Goal: Task Accomplishment & Management: Manage account settings

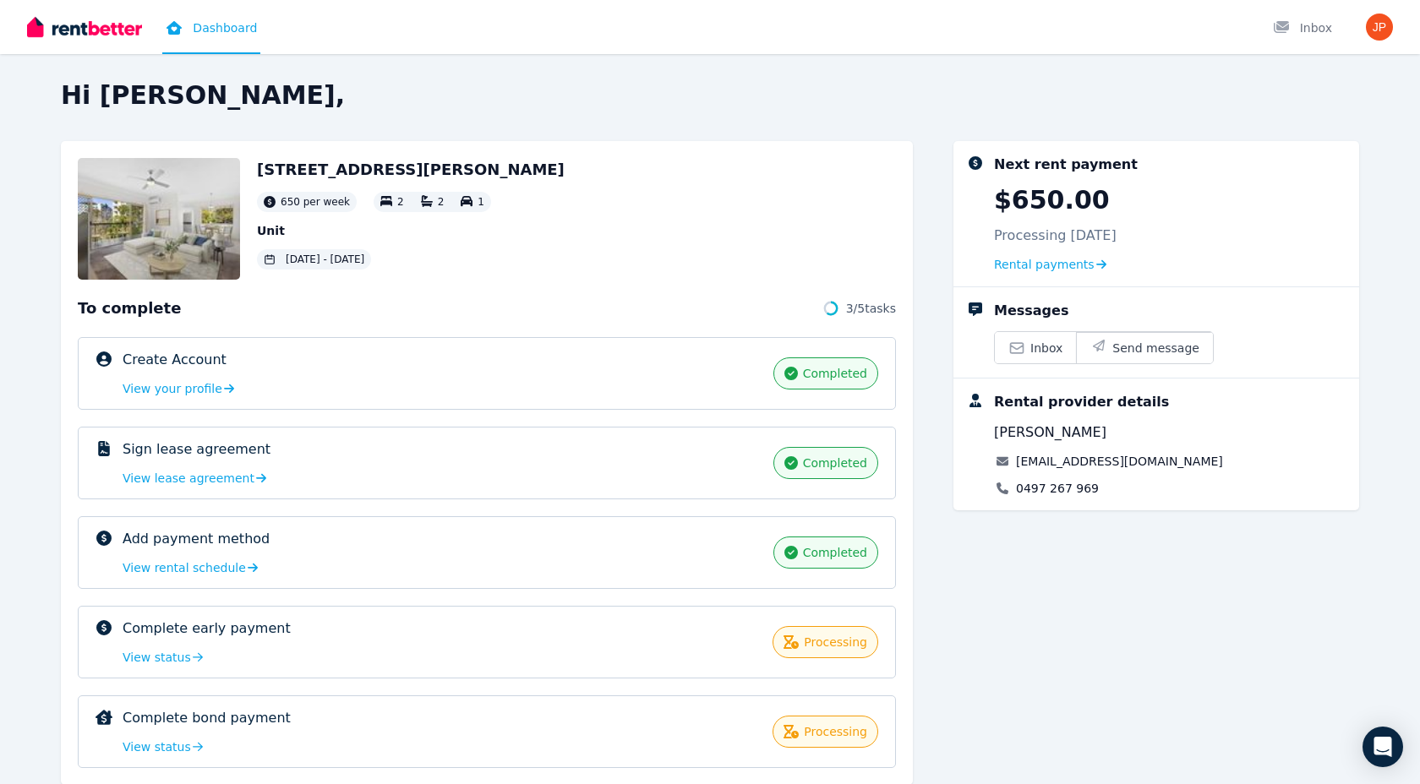
scroll to position [52, 0]
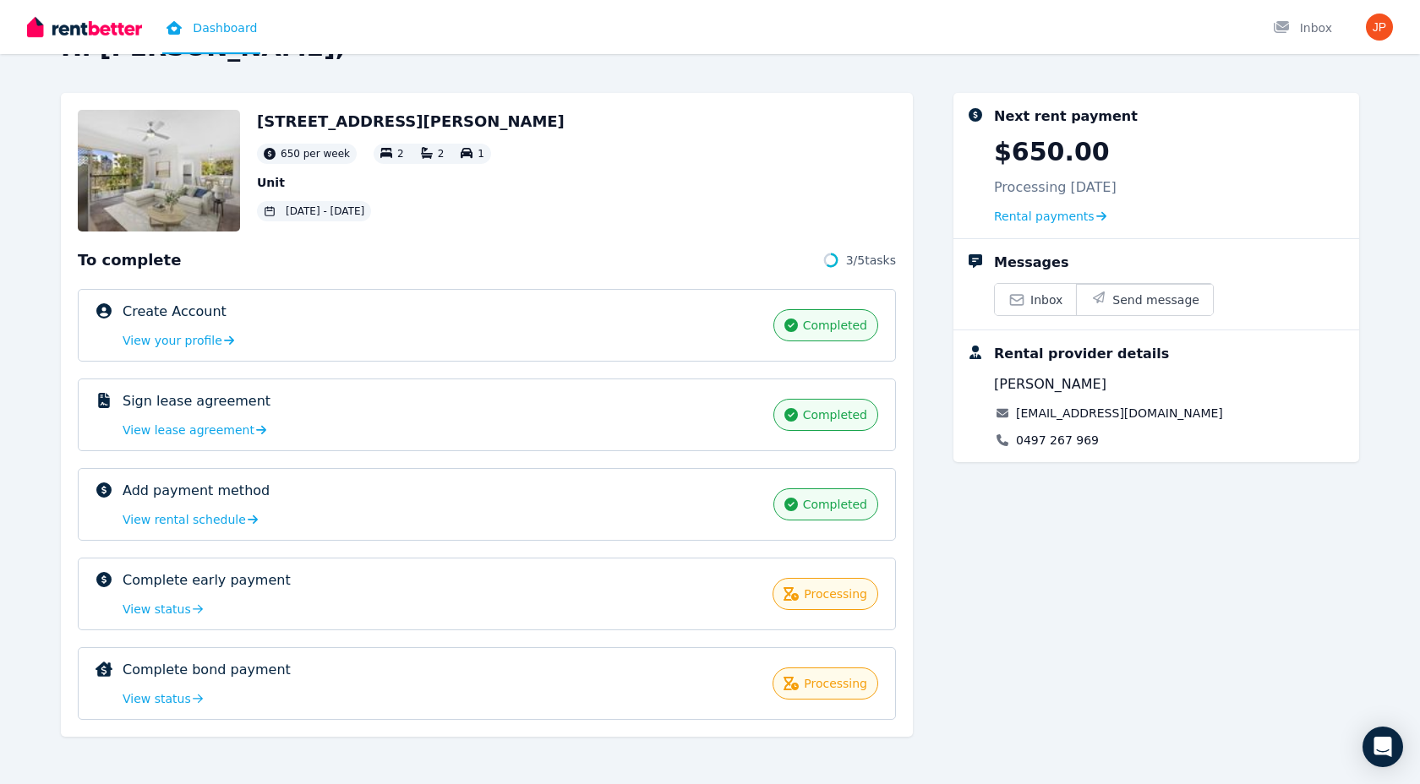
click at [118, 27] on img at bounding box center [84, 26] width 115 height 25
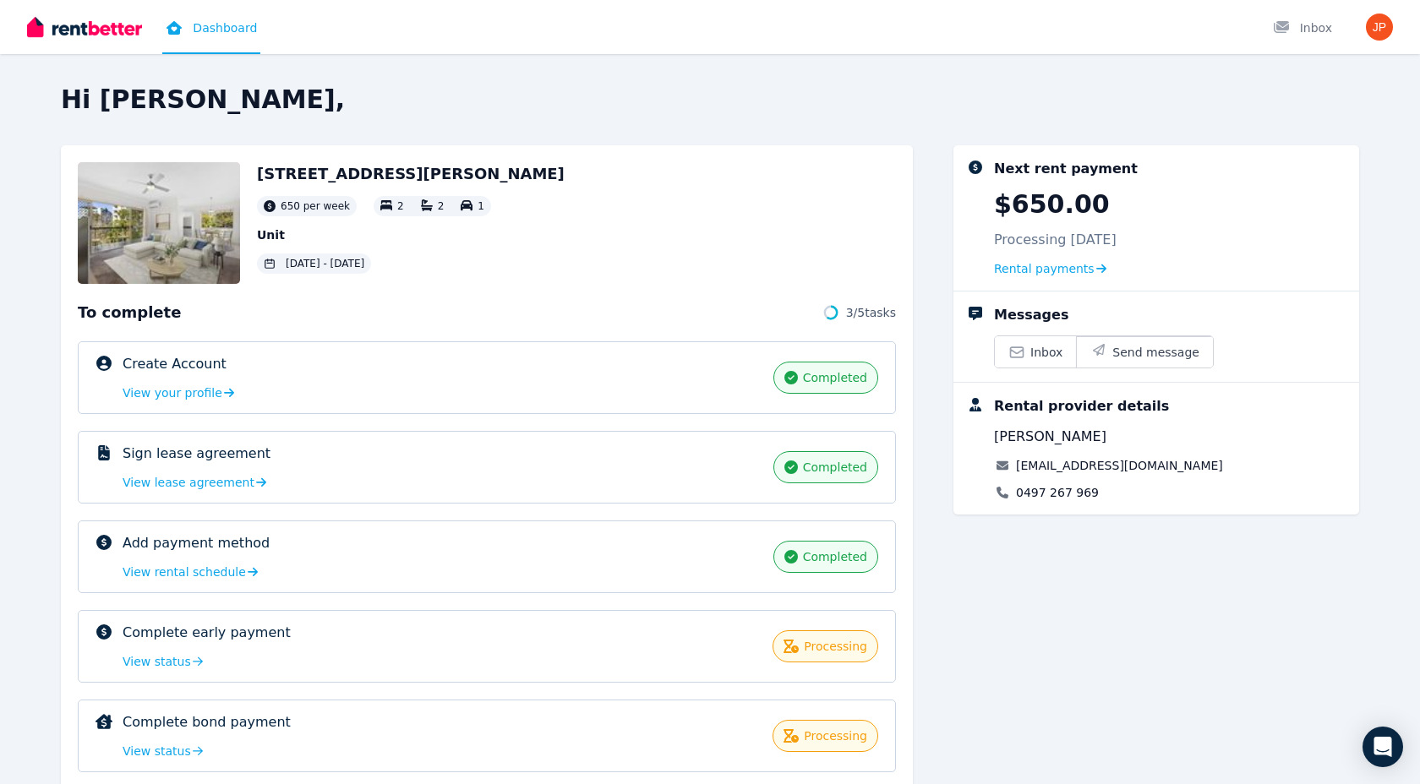
click at [178, 243] on img at bounding box center [159, 223] width 162 height 122
click at [207, 485] on span "View lease agreement" at bounding box center [189, 482] width 132 height 17
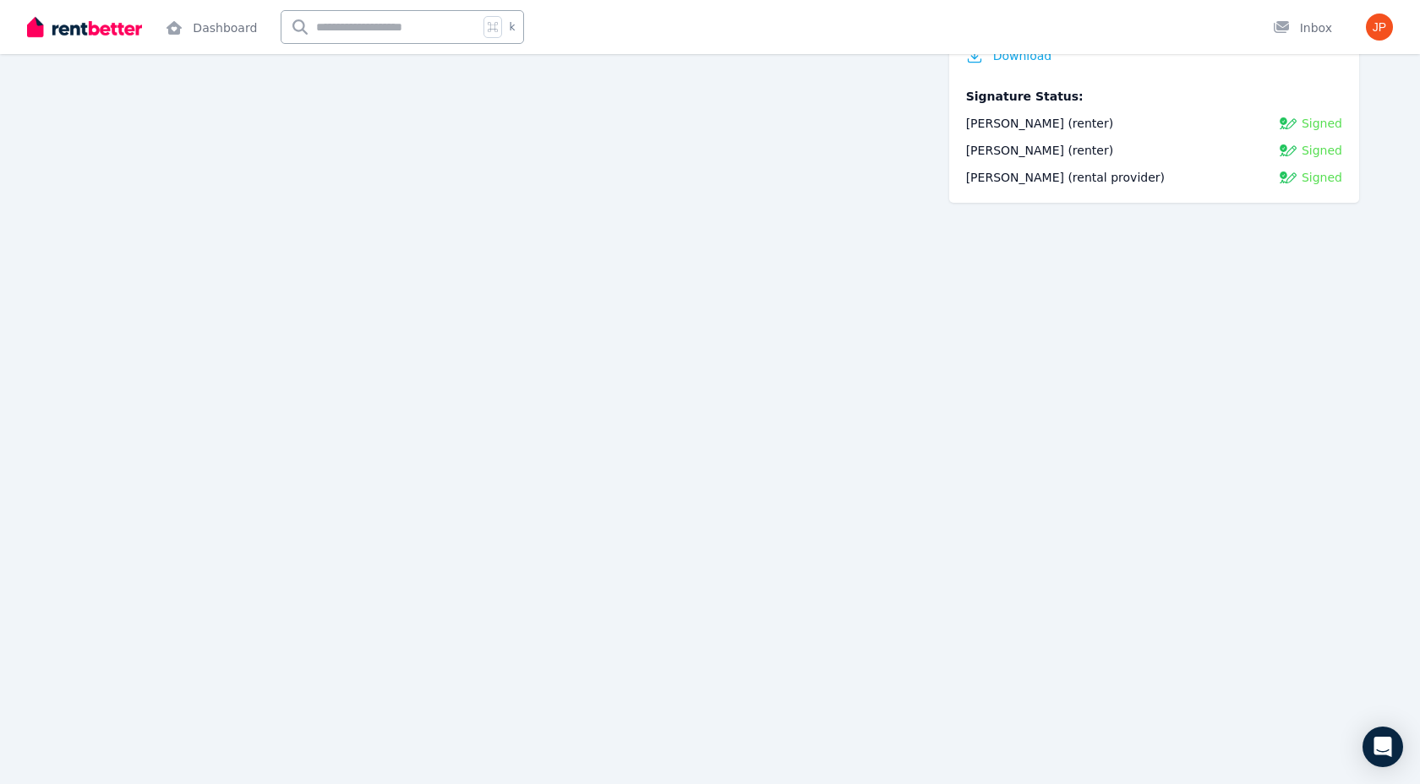
scroll to position [1486, 0]
drag, startPoint x: 1061, startPoint y: 14, endPoint x: 1124, endPoint y: 68, distance: 83.3
